Goal: Complete application form

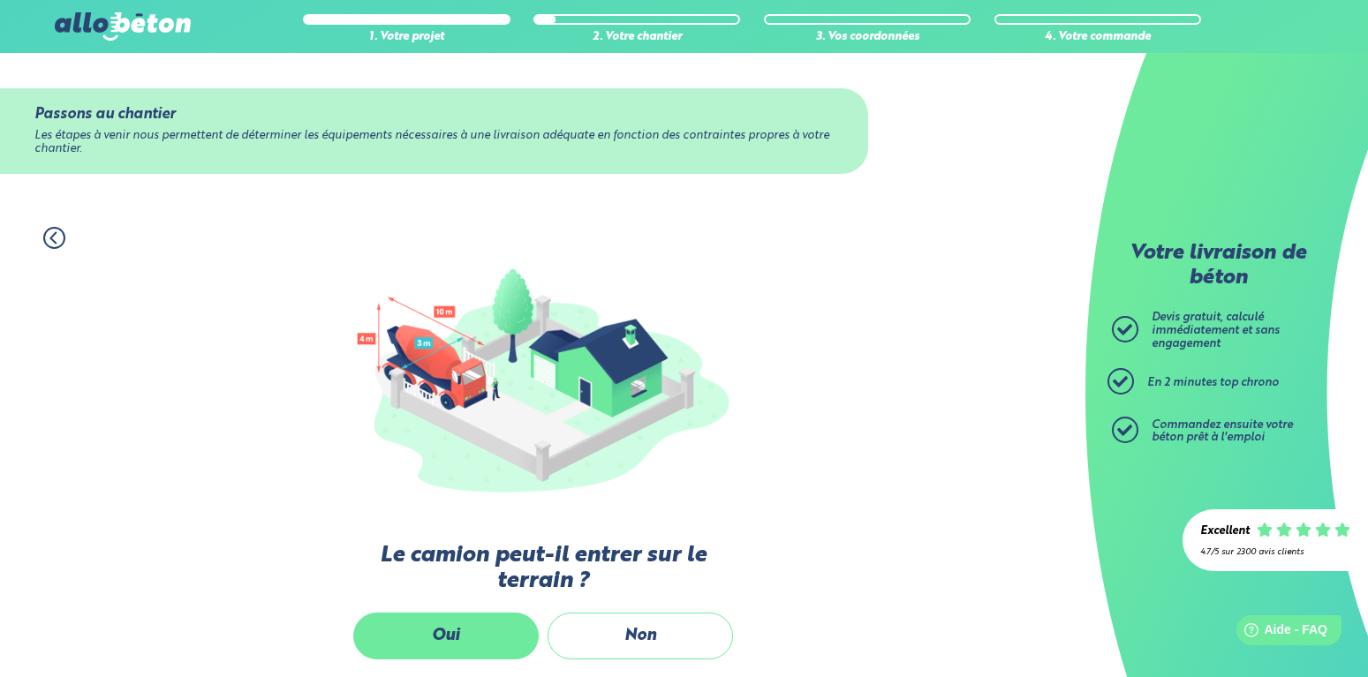
click at [457, 640] on label "Oui" at bounding box center [445, 636] width 185 height 47
click at [0, 0] on input "Oui" at bounding box center [0, 0] width 0 height 0
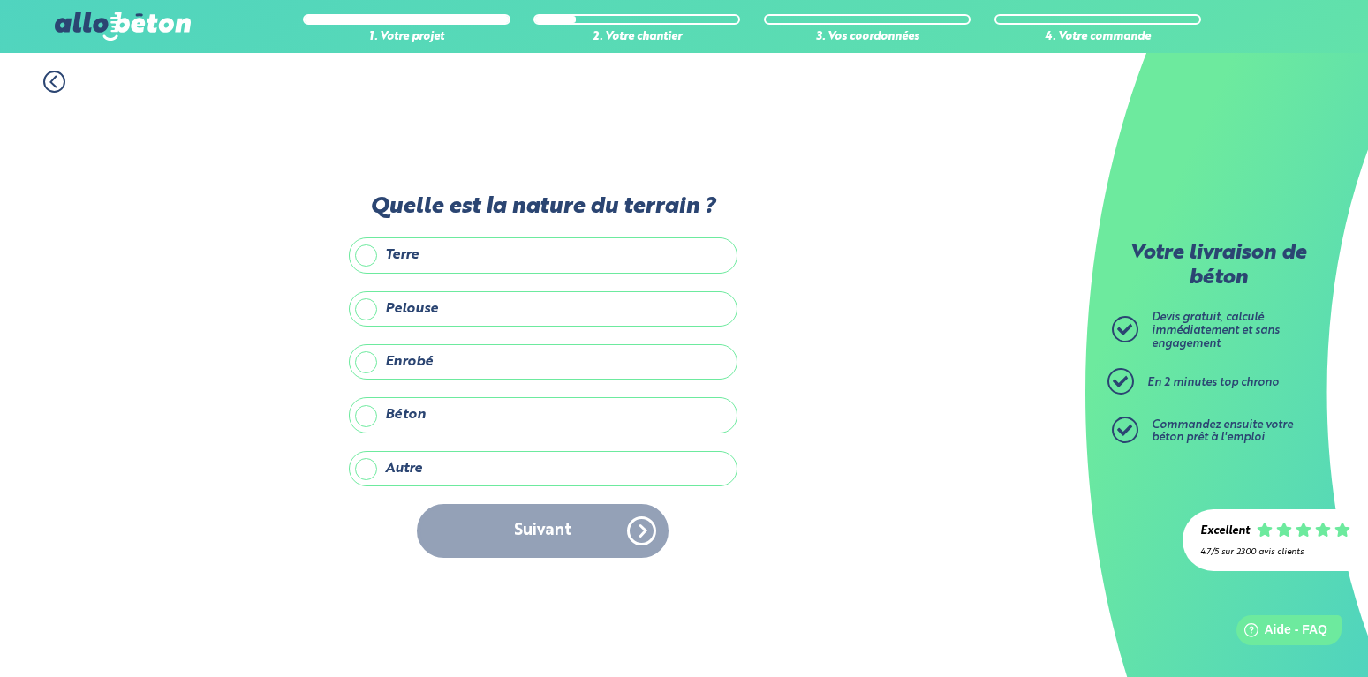
click at [365, 262] on label "Terre" at bounding box center [543, 254] width 388 height 35
click at [0, 0] on input "Terre" at bounding box center [0, 0] width 0 height 0
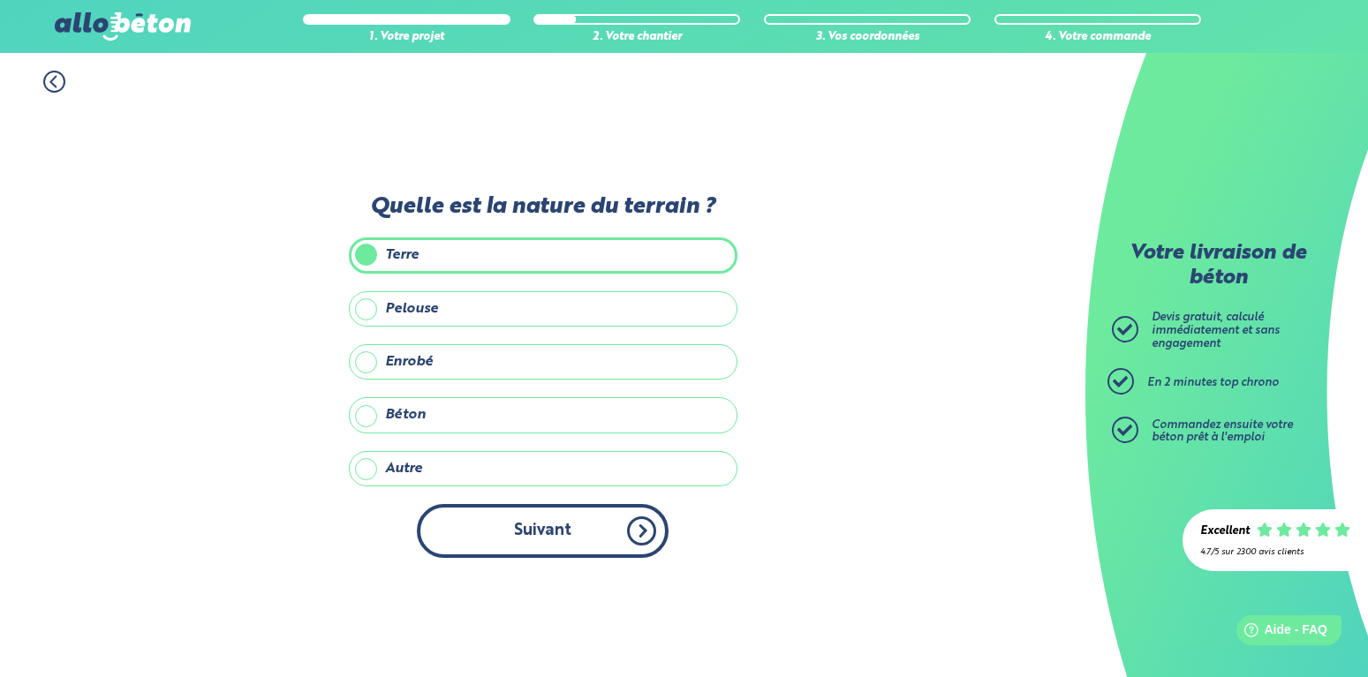
click at [545, 541] on button "Suivant" at bounding box center [543, 531] width 252 height 54
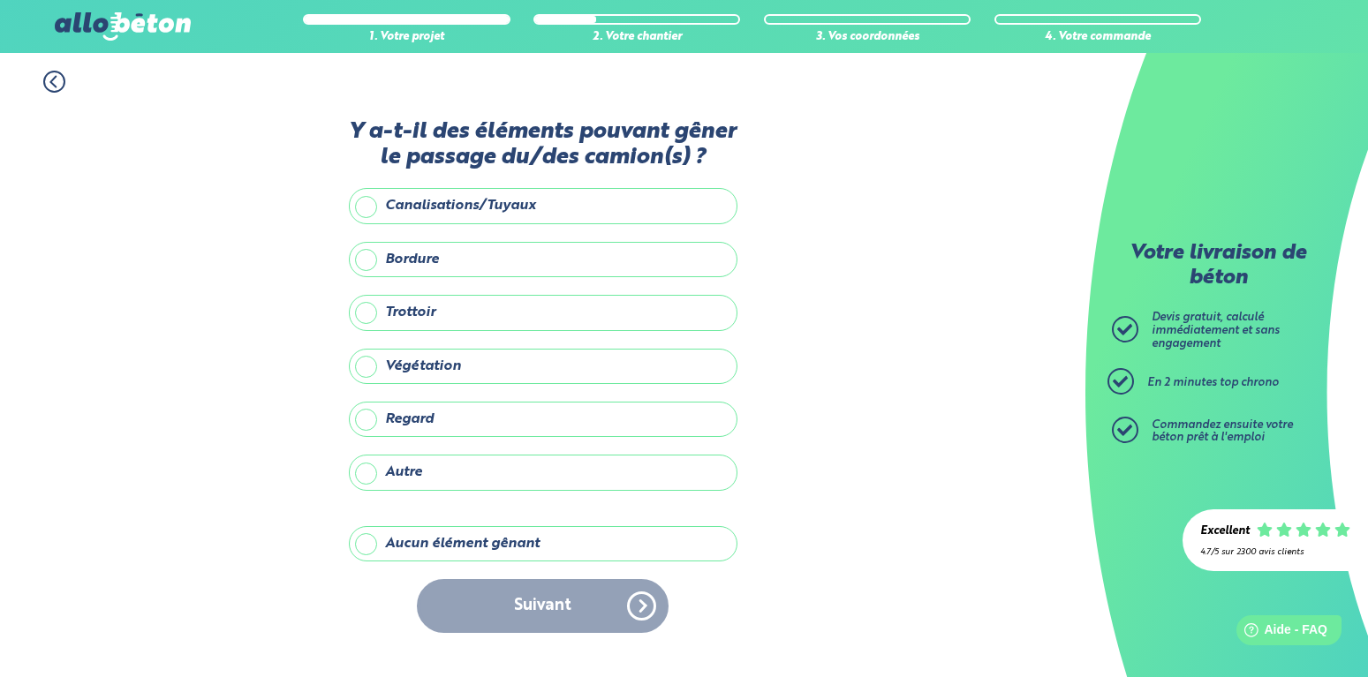
click at [366, 544] on label "Aucun élément gênant" at bounding box center [543, 543] width 388 height 35
click at [0, 0] on input "Aucun élément gênant" at bounding box center [0, 0] width 0 height 0
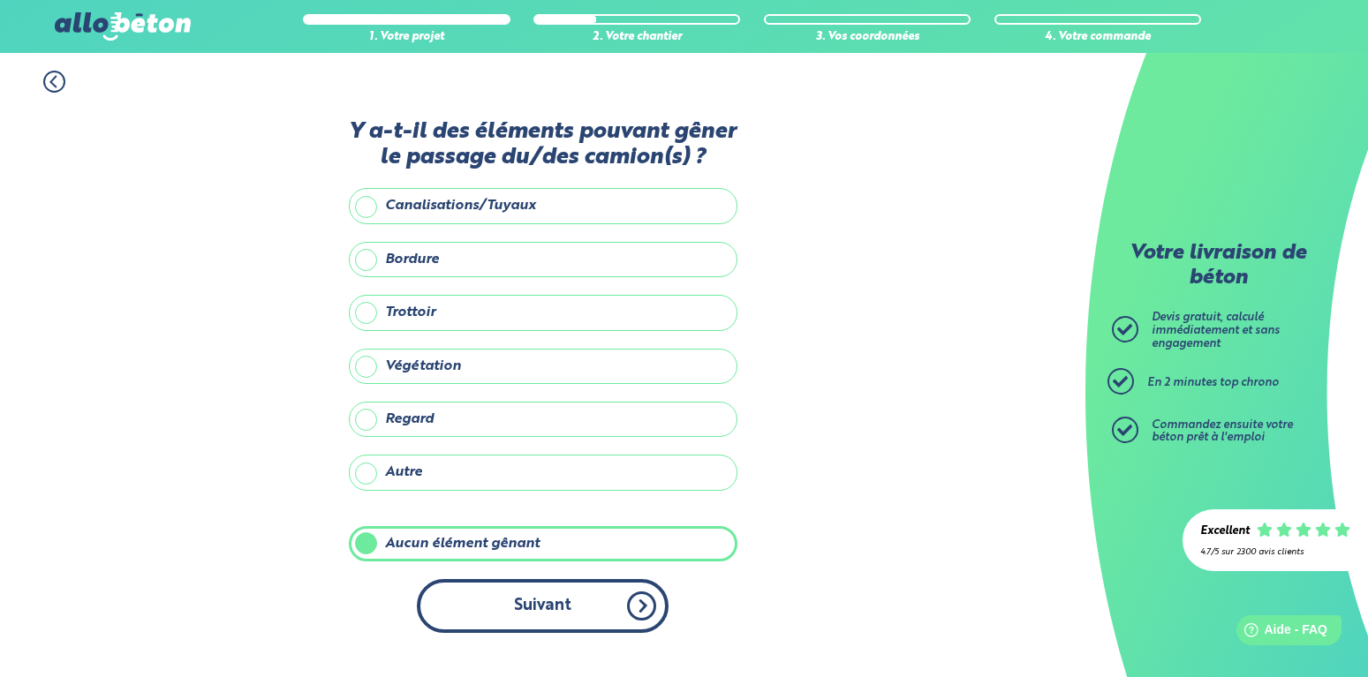
click at [533, 608] on button "Suivant" at bounding box center [543, 606] width 252 height 54
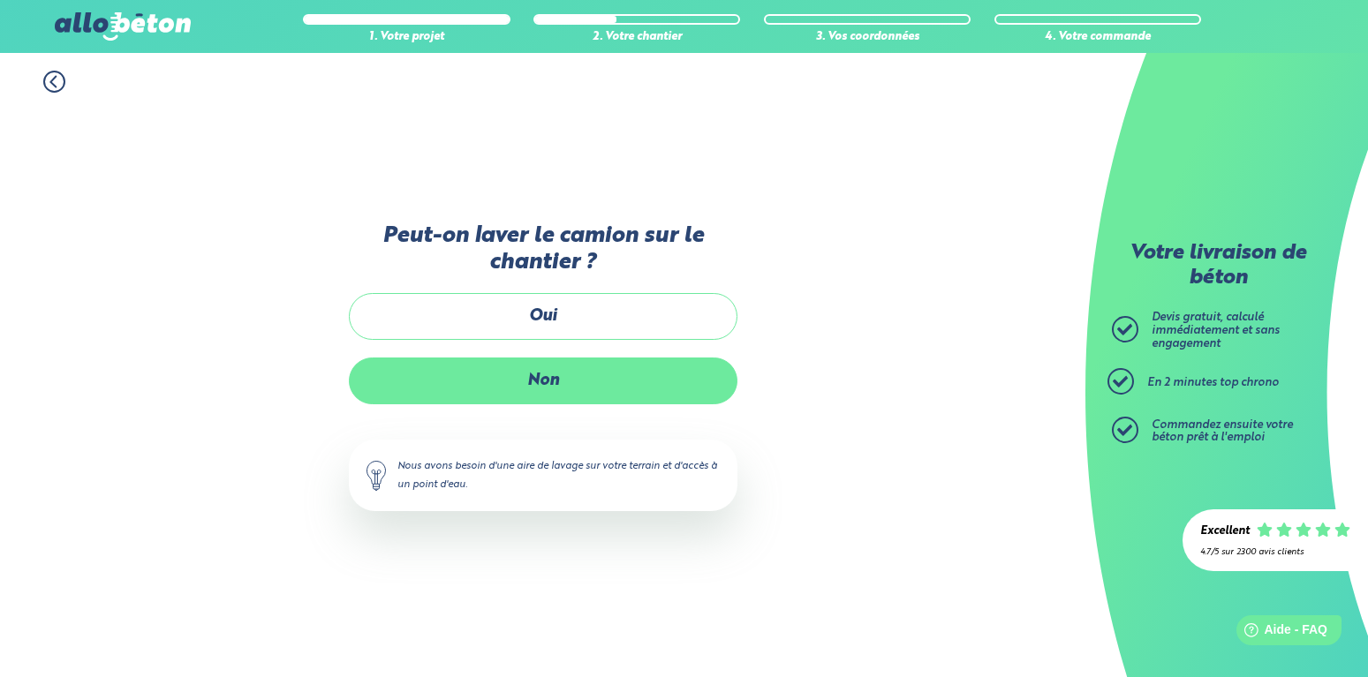
click at [543, 379] on label "Non" at bounding box center [543, 381] width 388 height 47
click at [0, 0] on input "Non" at bounding box center [0, 0] width 0 height 0
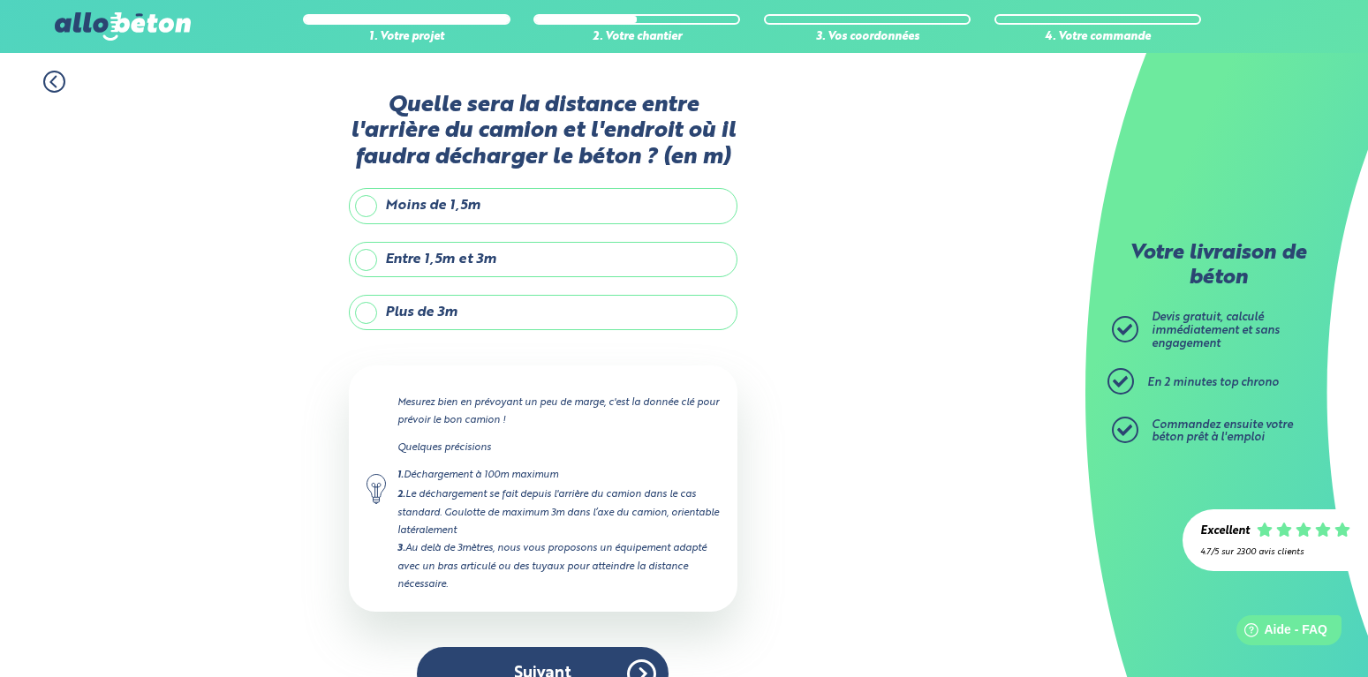
click at [366, 207] on label "Moins de 1,5m" at bounding box center [543, 205] width 388 height 35
click at [0, 0] on input "Moins de 1,5m" at bounding box center [0, 0] width 0 height 0
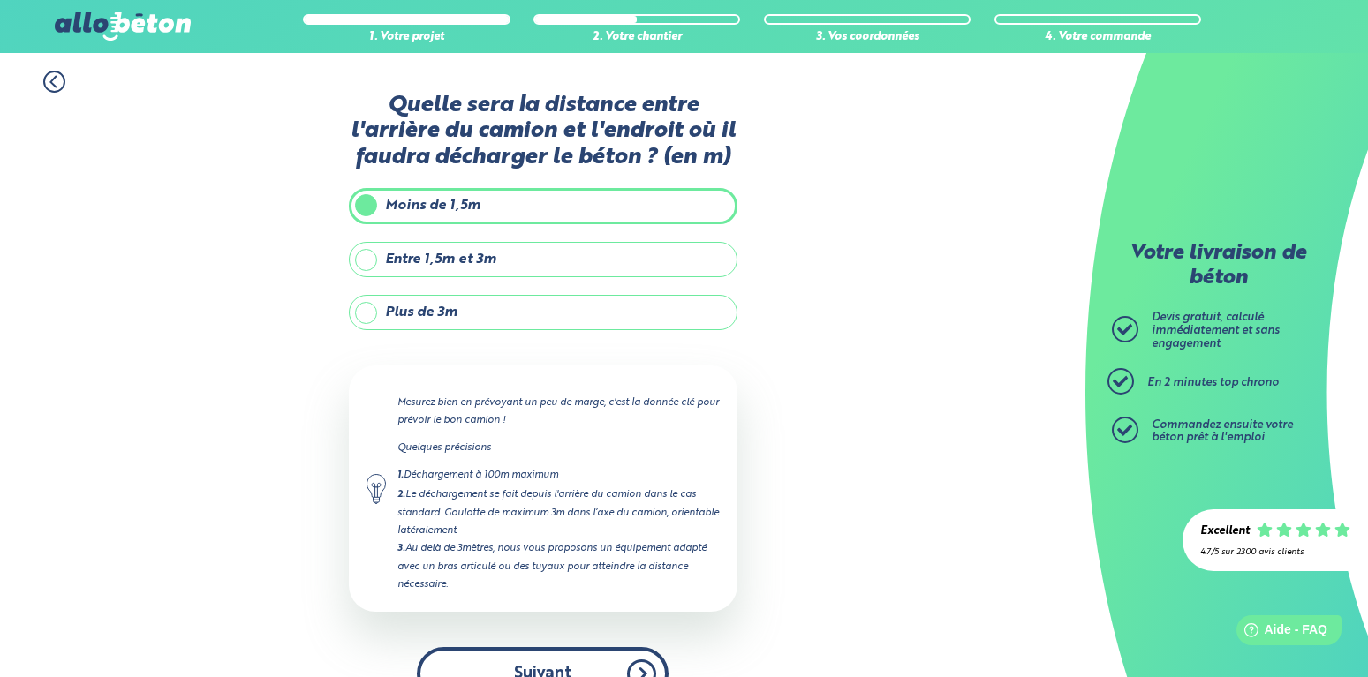
click at [516, 657] on button "Suivant" at bounding box center [543, 674] width 252 height 54
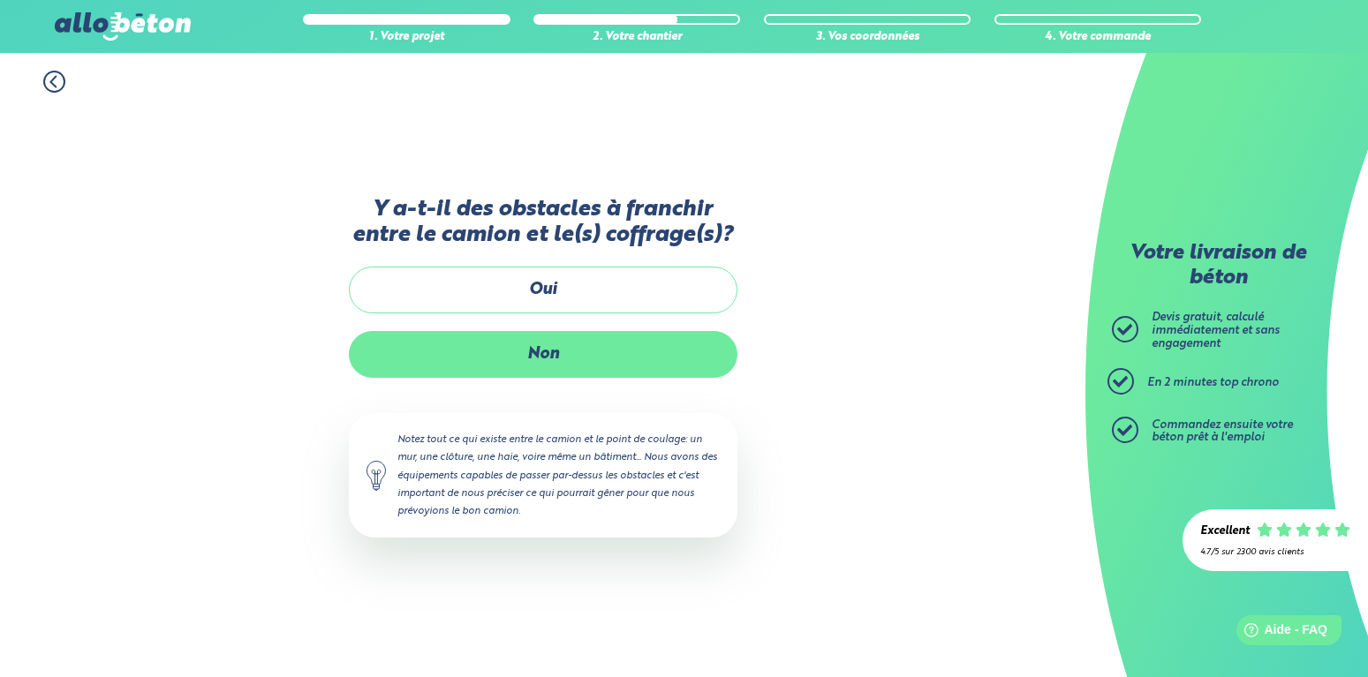
click at [536, 362] on label "Non" at bounding box center [543, 354] width 388 height 47
click at [0, 0] on input "Non" at bounding box center [0, 0] width 0 height 0
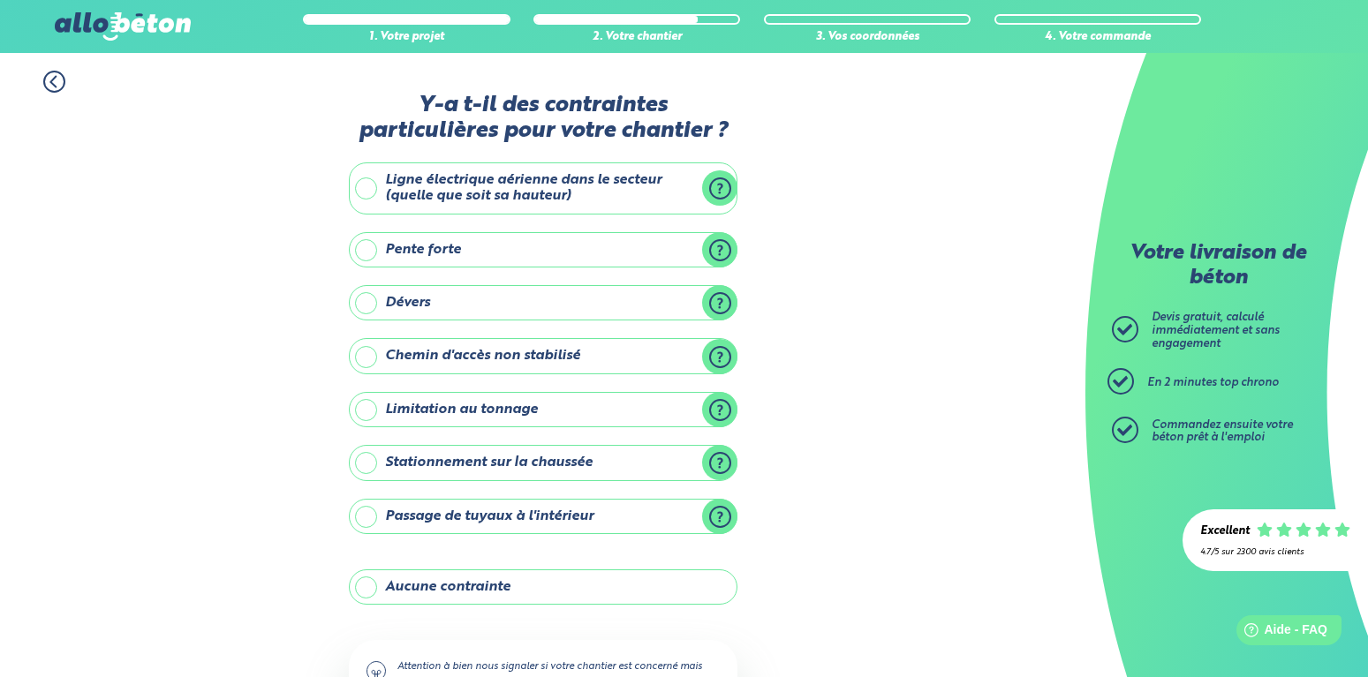
click at [498, 589] on label "Aucune contrainte" at bounding box center [543, 586] width 388 height 35
click at [0, 0] on input "Aucune contrainte" at bounding box center [0, 0] width 0 height 0
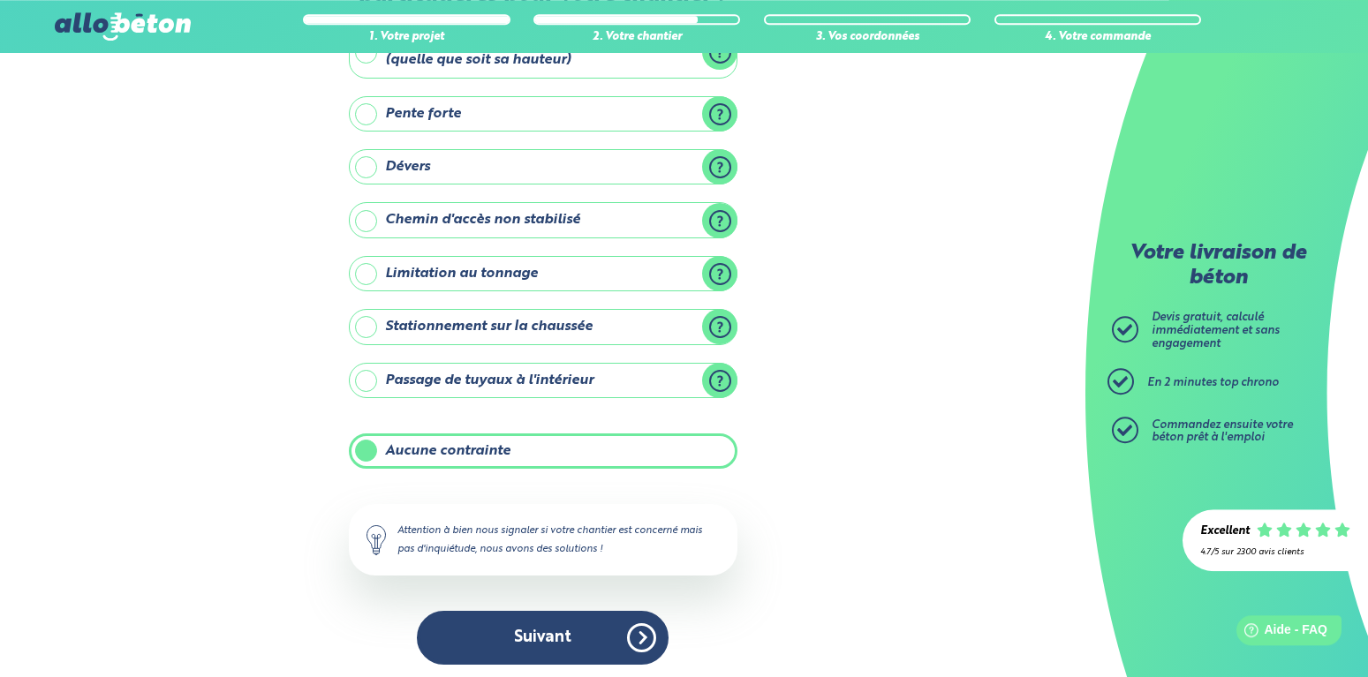
scroll to position [141, 0]
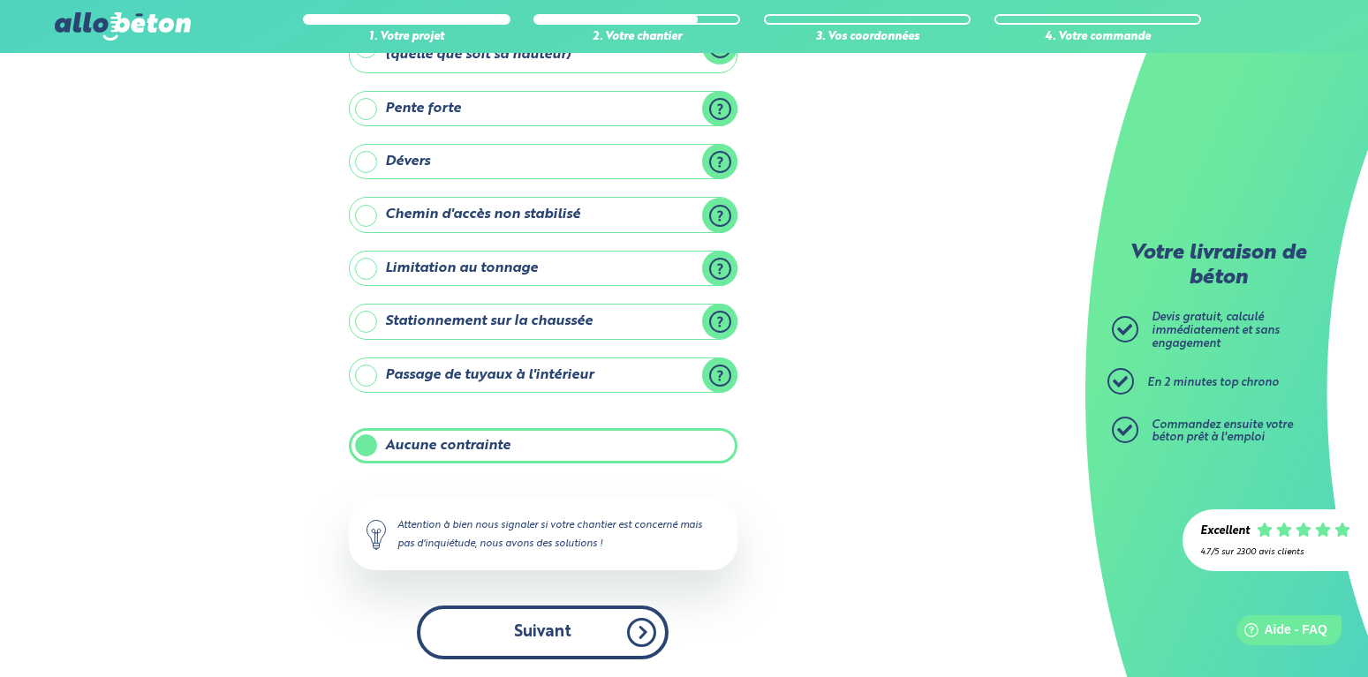
click at [486, 630] on button "Suivant" at bounding box center [543, 633] width 252 height 54
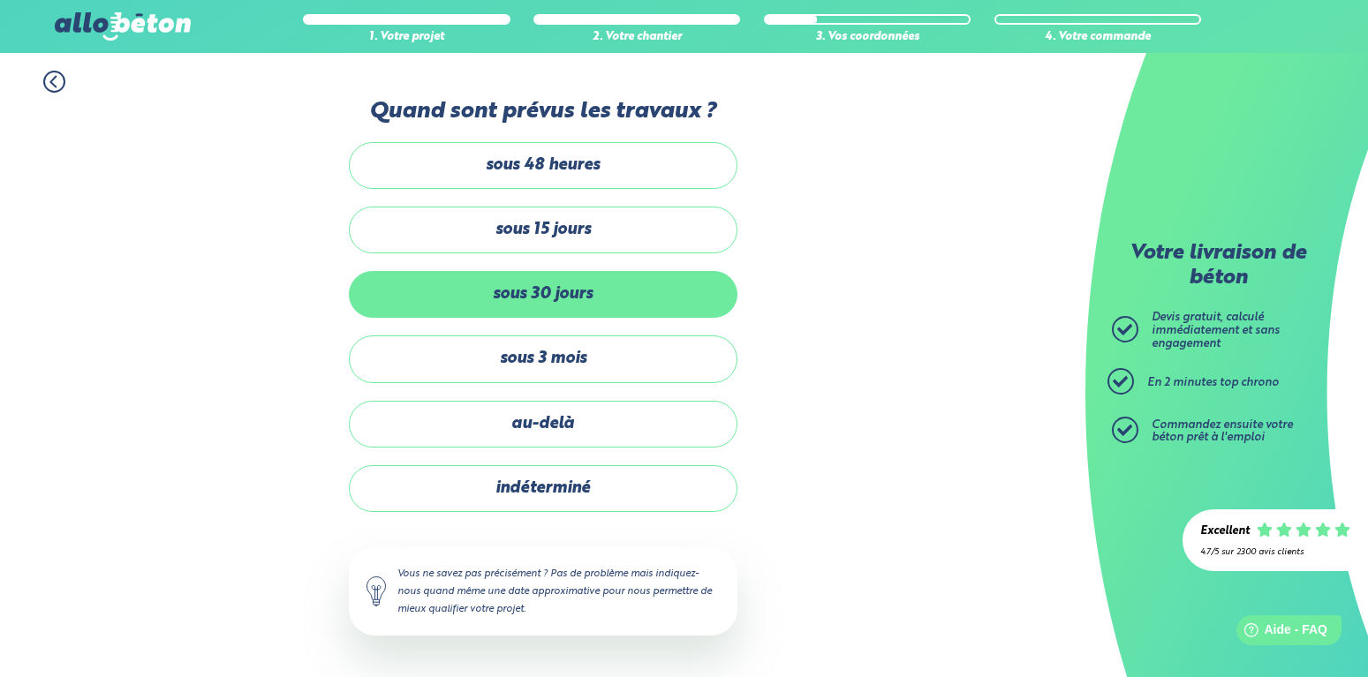
click at [530, 313] on label "sous 30 jours" at bounding box center [543, 294] width 388 height 47
click at [0, 0] on input "sous 30 jours" at bounding box center [0, 0] width 0 height 0
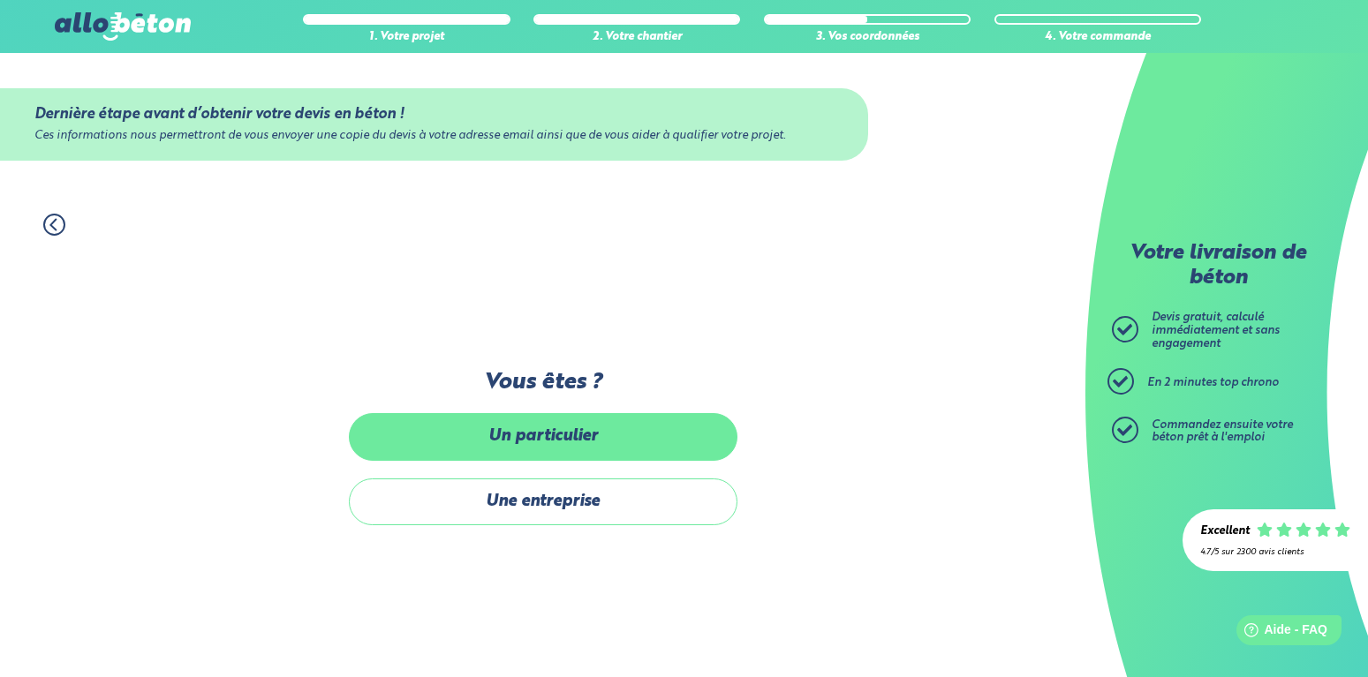
click at [530, 440] on label "Un particulier" at bounding box center [543, 436] width 388 height 47
click at [0, 0] on input "Un particulier" at bounding box center [0, 0] width 0 height 0
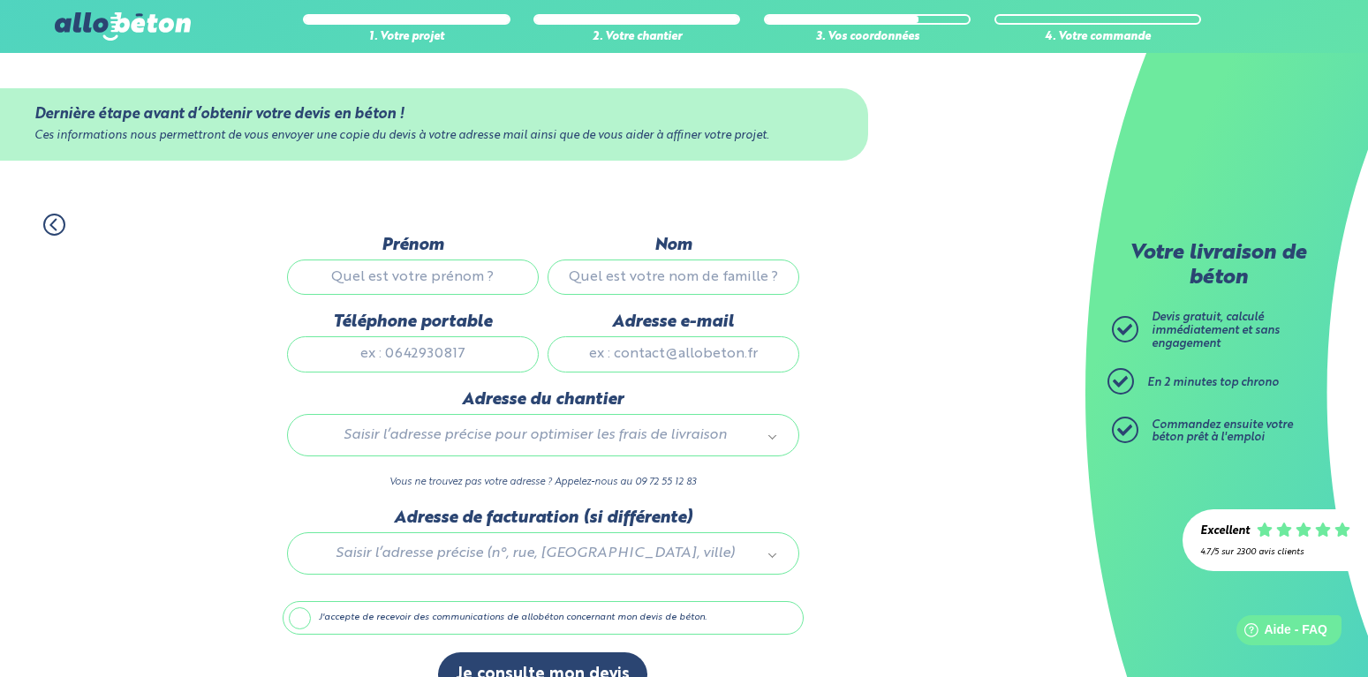
click at [484, 280] on input "Prénom" at bounding box center [413, 277] width 252 height 35
type input "jean"
click at [717, 291] on input "Nom" at bounding box center [673, 277] width 252 height 35
type input "mendy"
click at [433, 362] on input "Téléphone portable" at bounding box center [413, 353] width 252 height 35
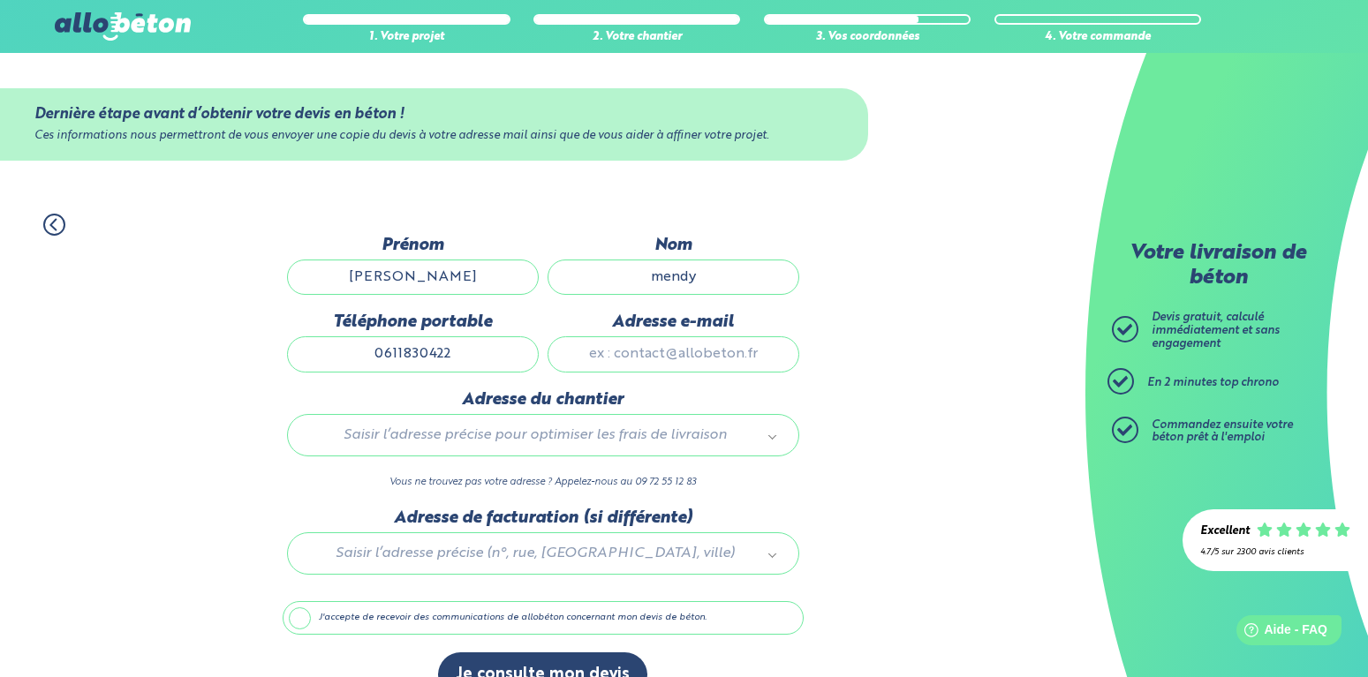
type input "0611830422"
click at [706, 364] on input "Adresse e-mail" at bounding box center [673, 353] width 252 height 35
type input "nakiza@hotmail.fr"
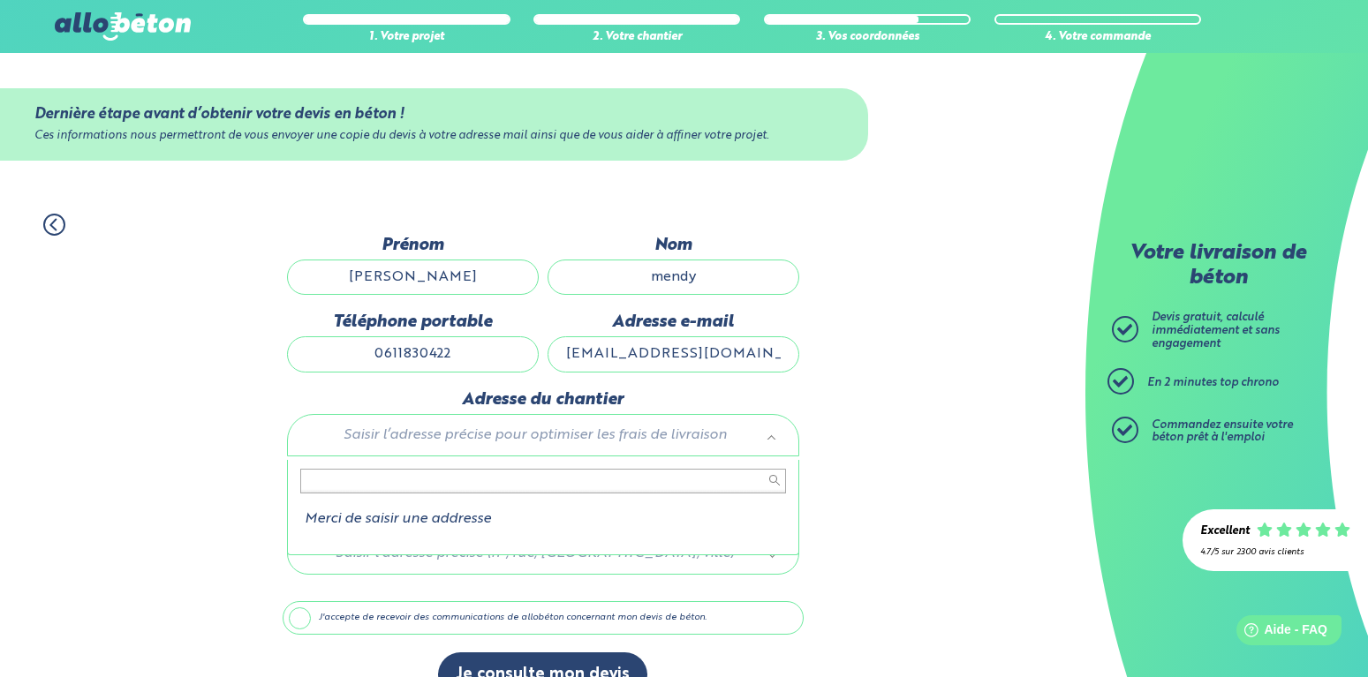
click at [772, 444] on body "09 72 55 12 83 Conseils et Appel Gratuits nos produits le béton prêt à l'emploi…" at bounding box center [684, 357] width 1368 height 715
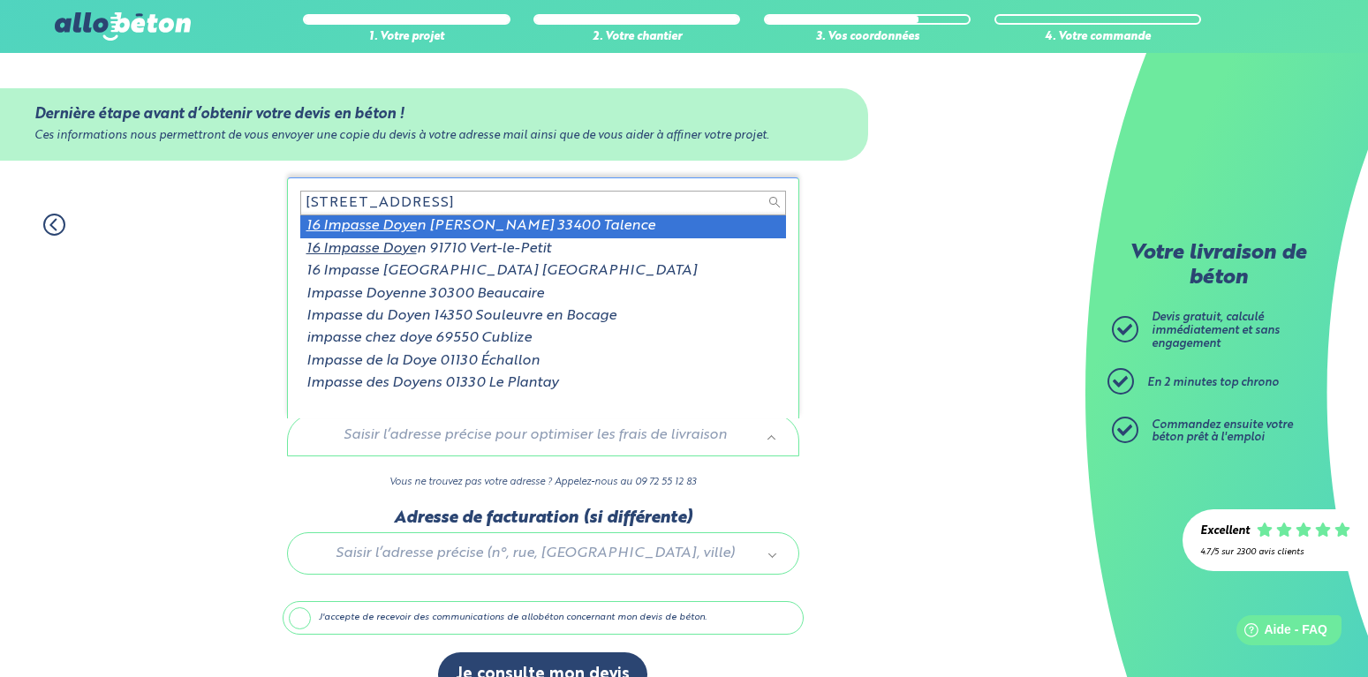
type input "16 impasse doyen"
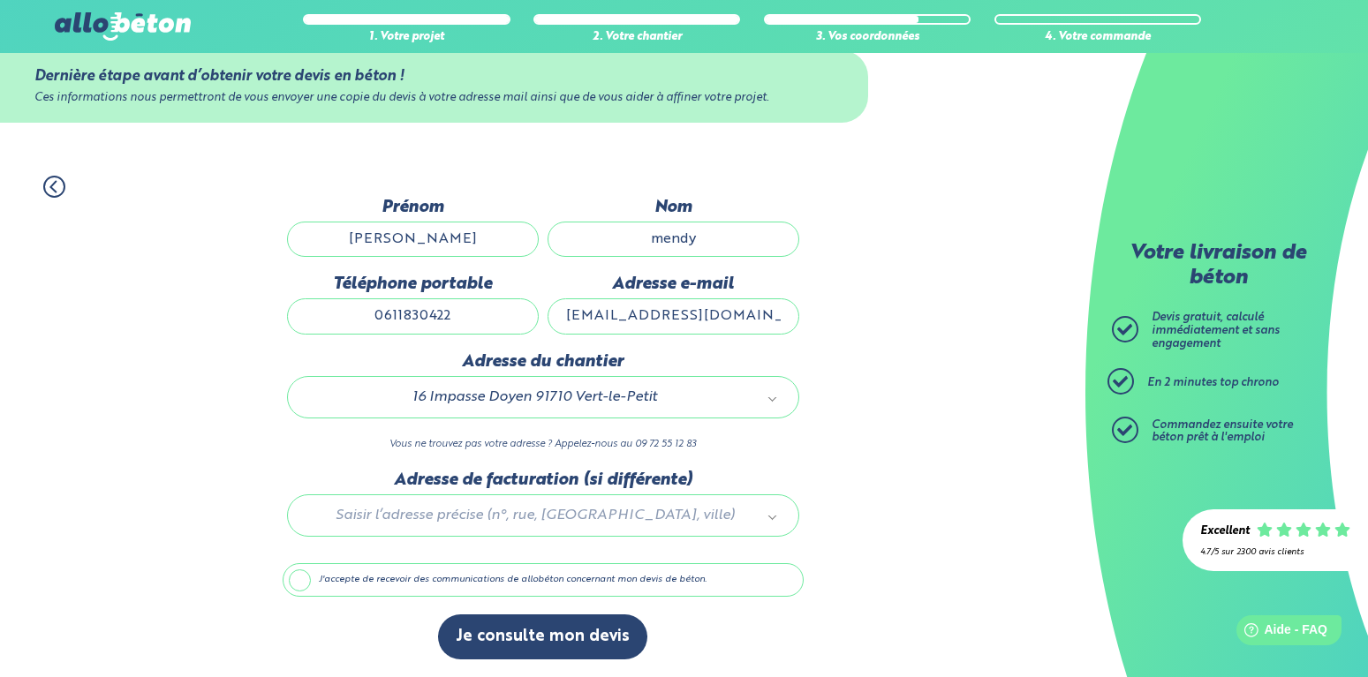
scroll to position [46, 0]
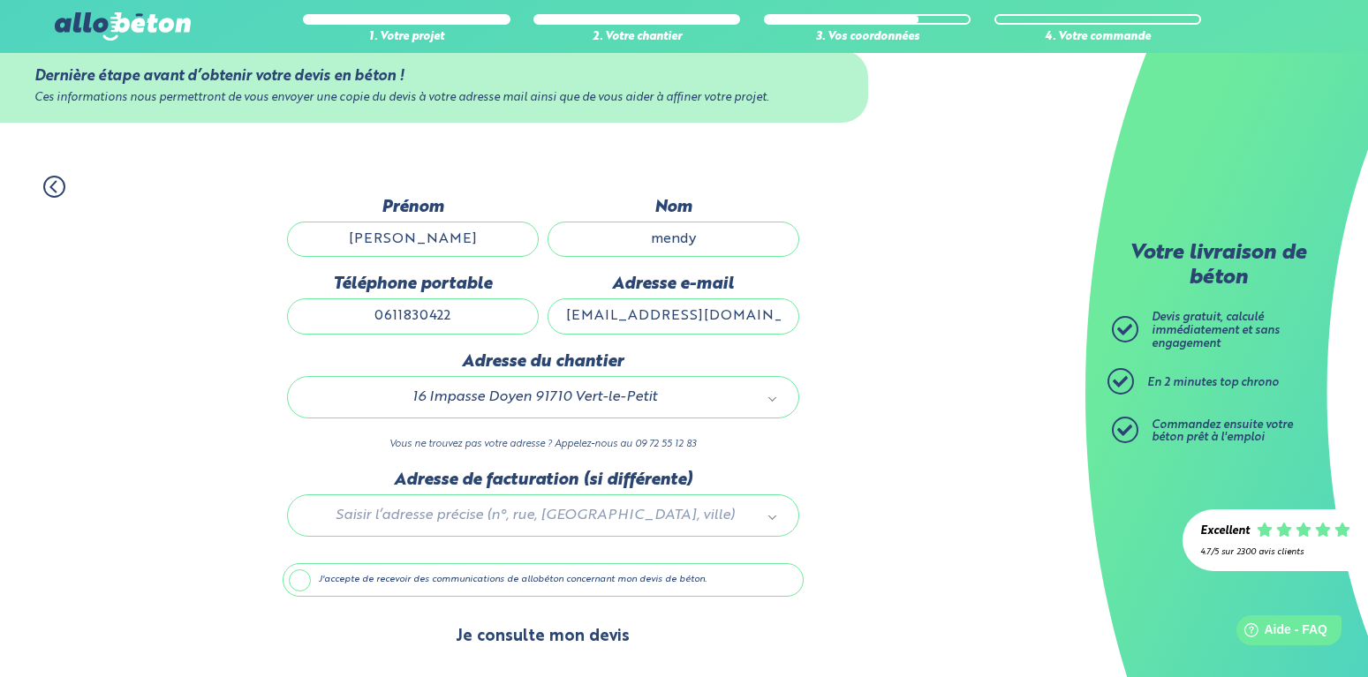
click at [534, 637] on button "Je consulte mon devis" at bounding box center [542, 636] width 209 height 45
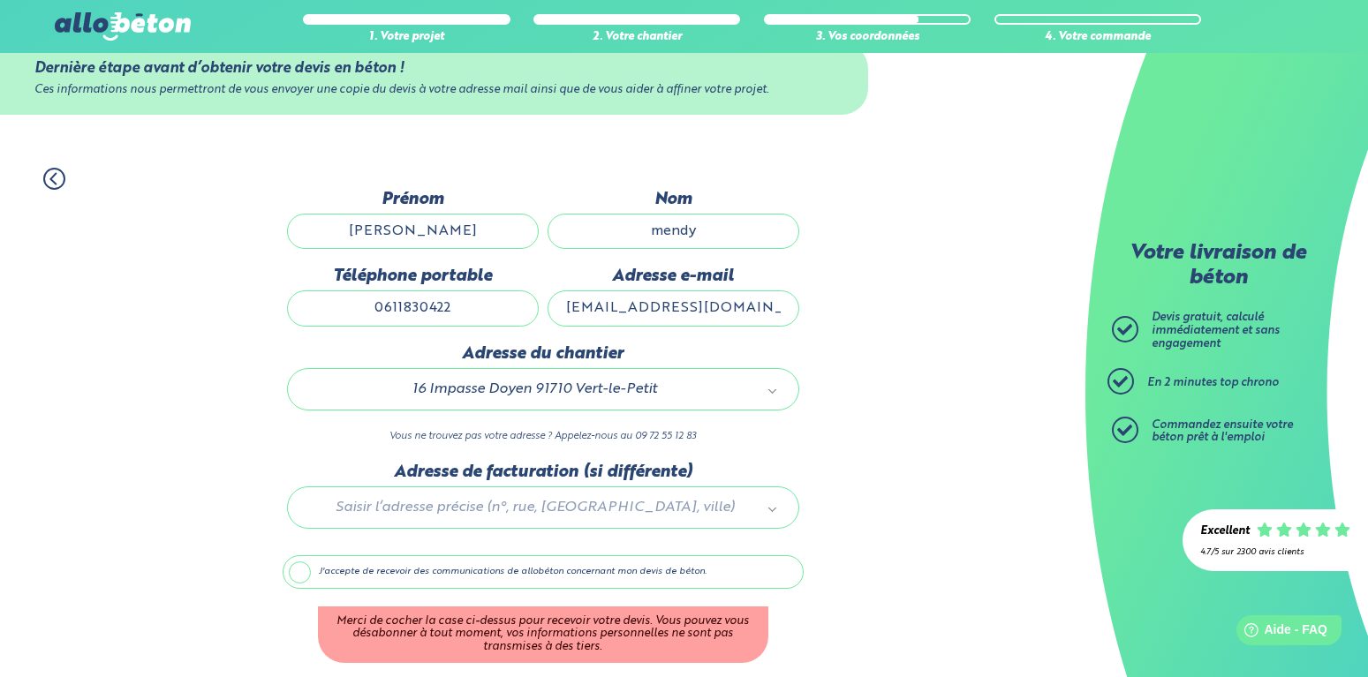
click at [301, 574] on label "J'accepte de recevoir des communications de allobéton concernant mon devis de b…" at bounding box center [543, 572] width 521 height 34
click at [0, 0] on input "J'accepte de recevoir des communications de allobéton concernant mon devis de b…" at bounding box center [0, 0] width 0 height 0
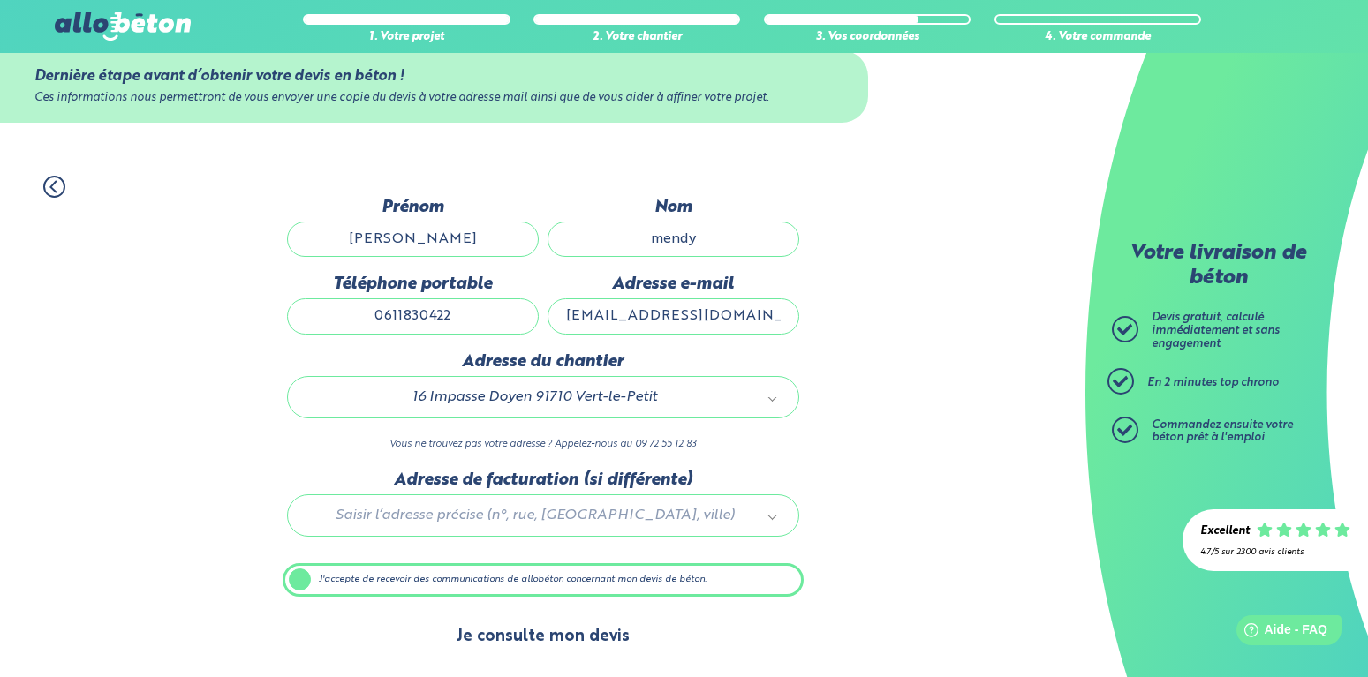
click at [540, 639] on button "Je consulte mon devis" at bounding box center [542, 636] width 209 height 45
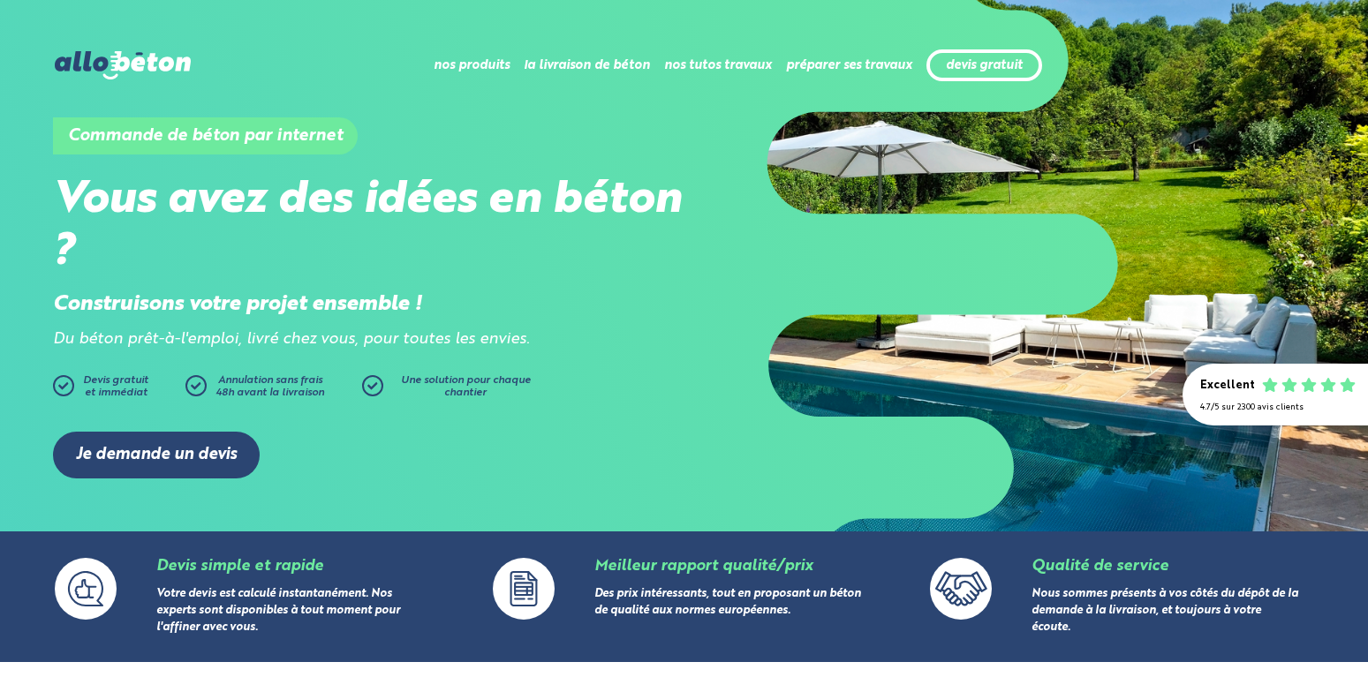
click at [225, 144] on h1 "Commande de béton par internet" at bounding box center [205, 135] width 305 height 37
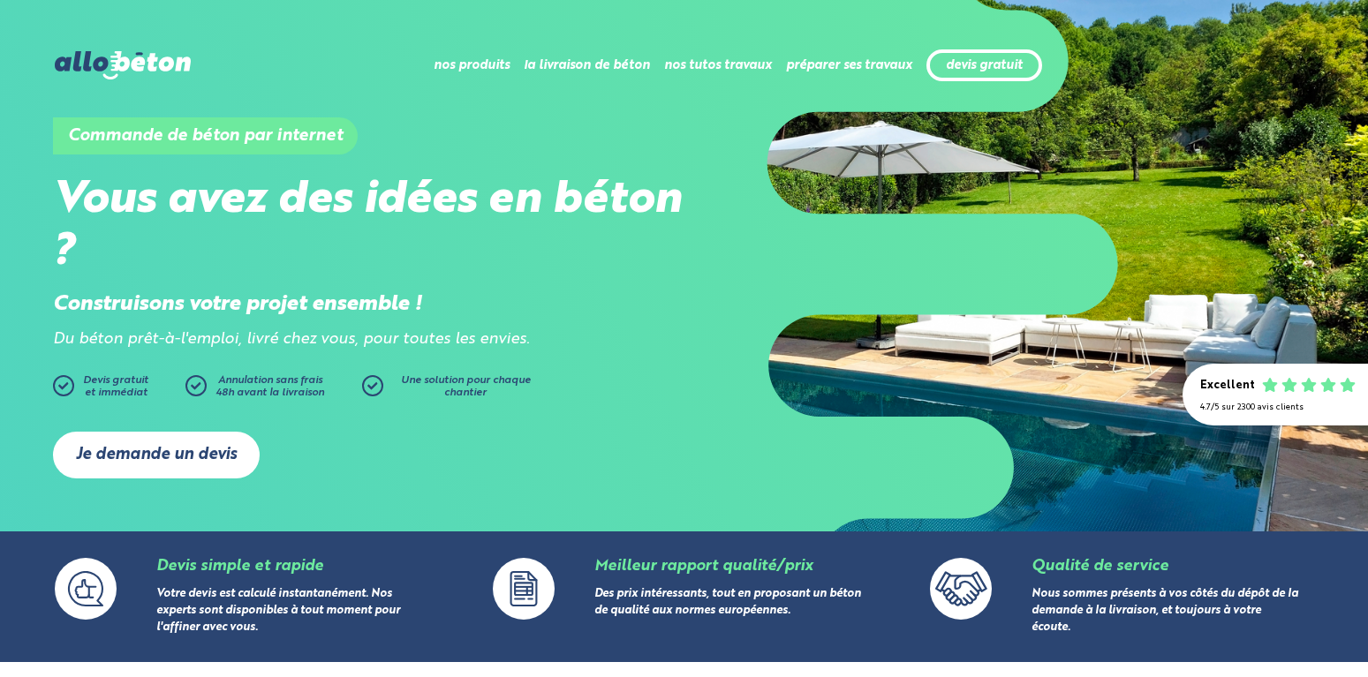
click at [171, 453] on link "Je demande un devis" at bounding box center [156, 455] width 207 height 47
